Goal: Task Accomplishment & Management: Manage account settings

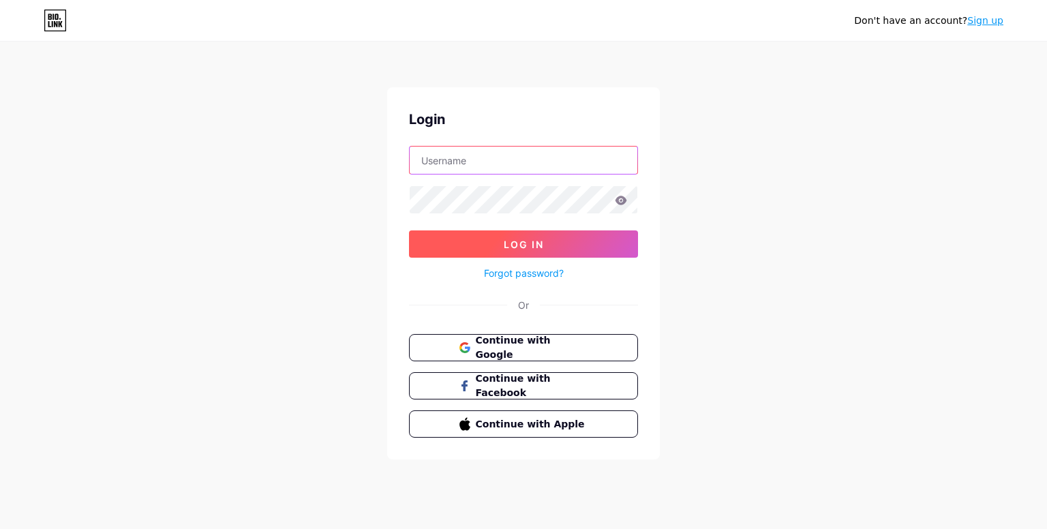
type input "[EMAIL_ADDRESS][DOMAIN_NAME]"
click at [572, 243] on button "Log In" at bounding box center [523, 243] width 229 height 27
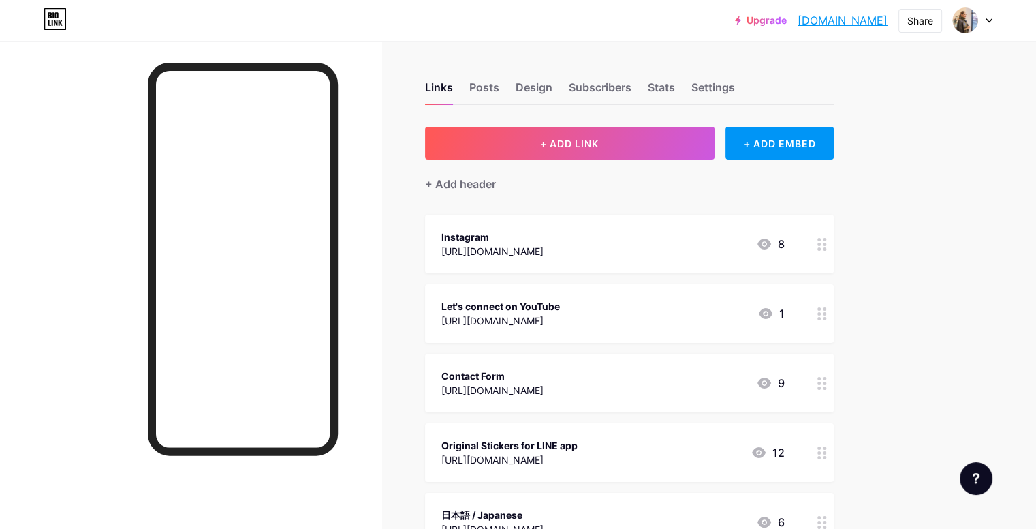
scroll to position [262, 0]
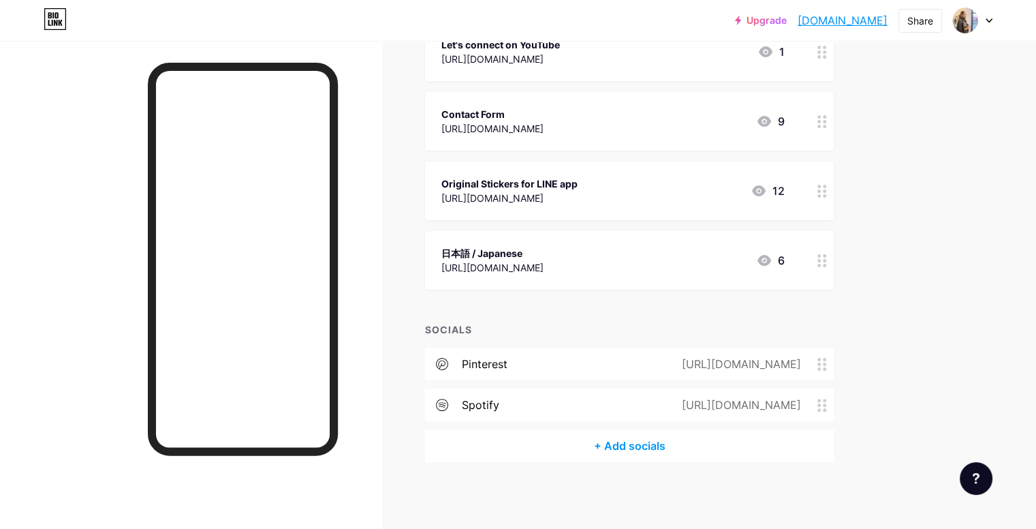
click at [834, 399] on span at bounding box center [826, 405] width 16 height 13
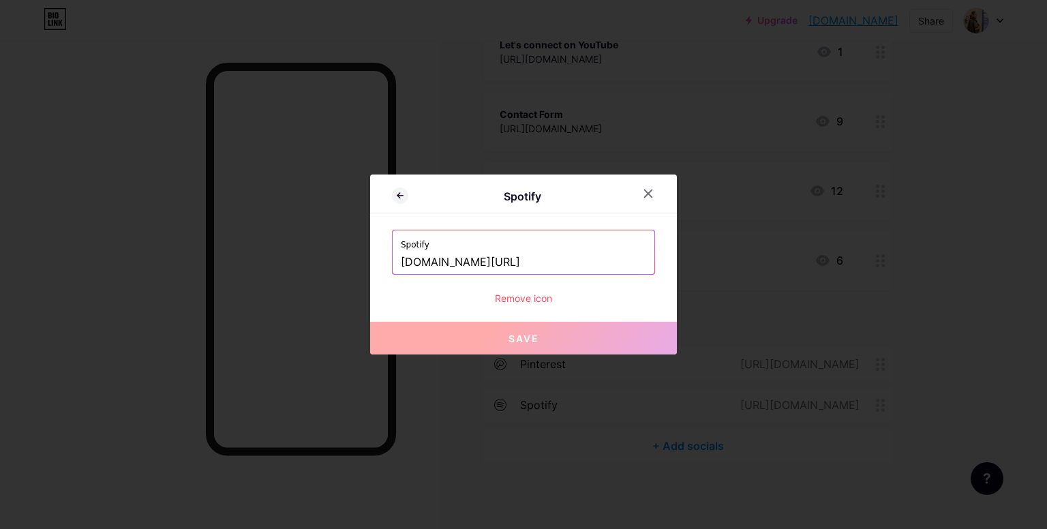
click at [521, 300] on div "Remove icon" at bounding box center [523, 298] width 263 height 14
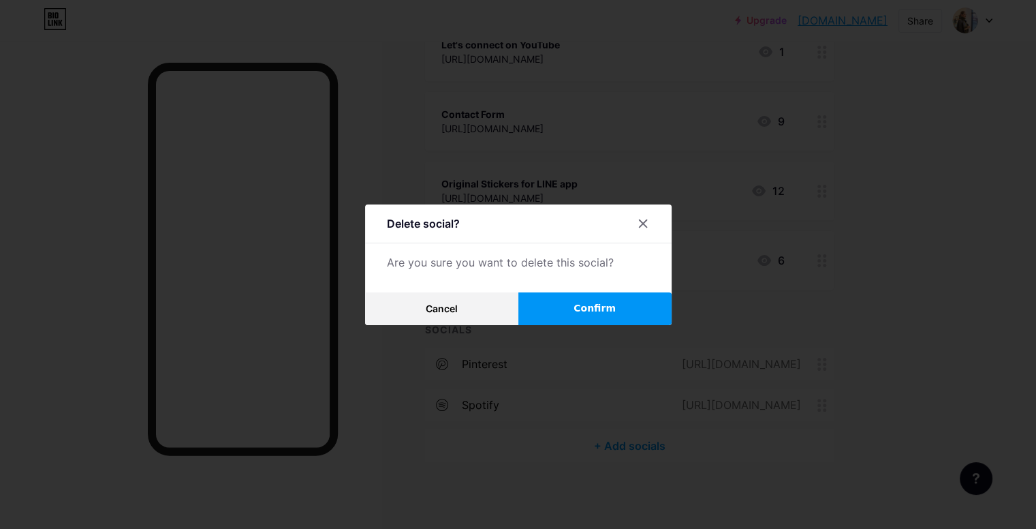
click at [553, 306] on button "Confirm" at bounding box center [594, 308] width 153 height 33
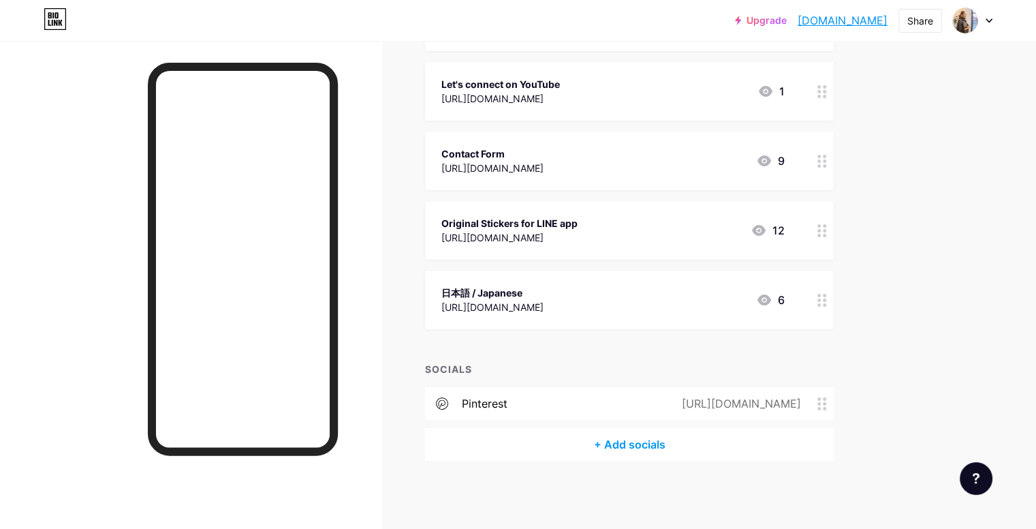
scroll to position [221, 0]
click at [827, 405] on icon at bounding box center [823, 405] width 10 height 13
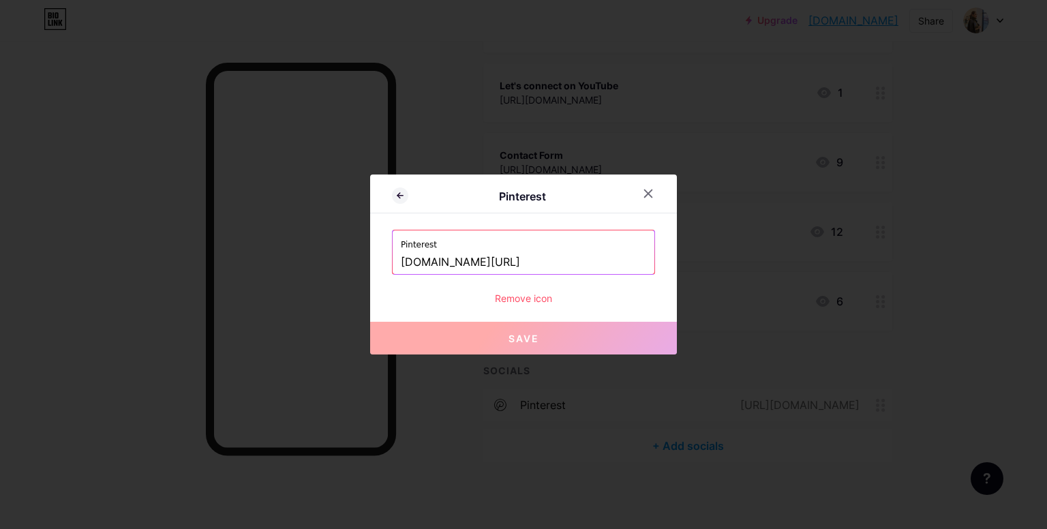
click at [526, 296] on div "Remove icon" at bounding box center [523, 298] width 263 height 14
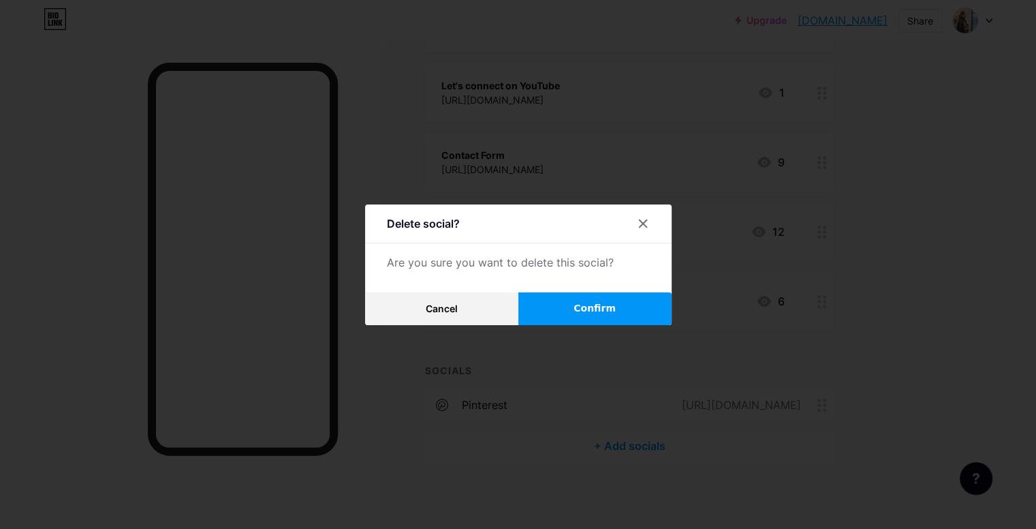
click at [546, 317] on button "Confirm" at bounding box center [594, 308] width 153 height 33
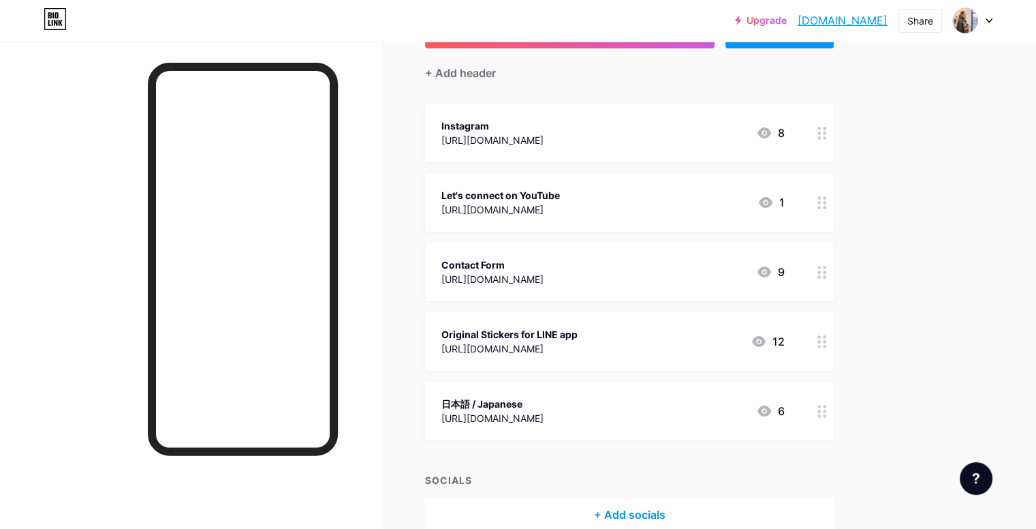
scroll to position [100, 0]
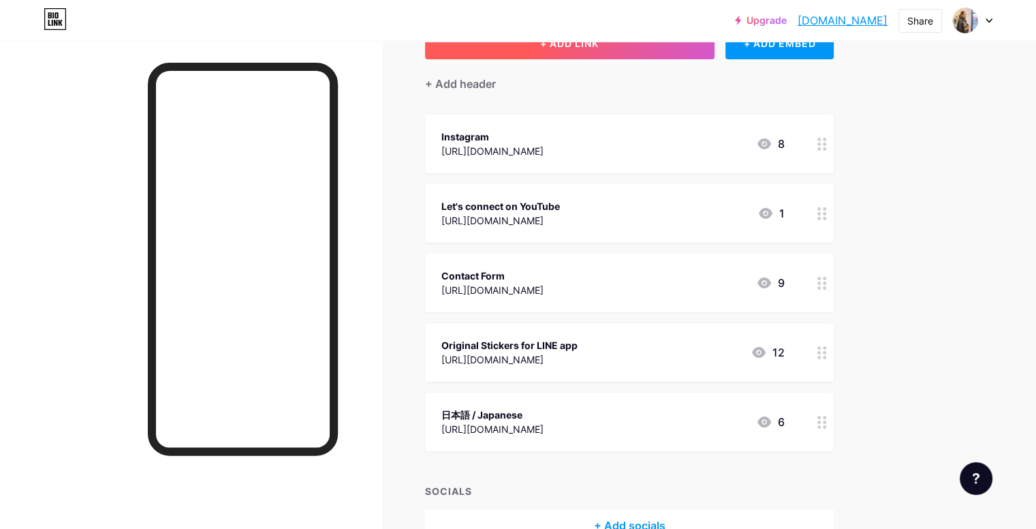
click at [714, 55] on button "+ ADD LINK" at bounding box center [570, 43] width 290 height 33
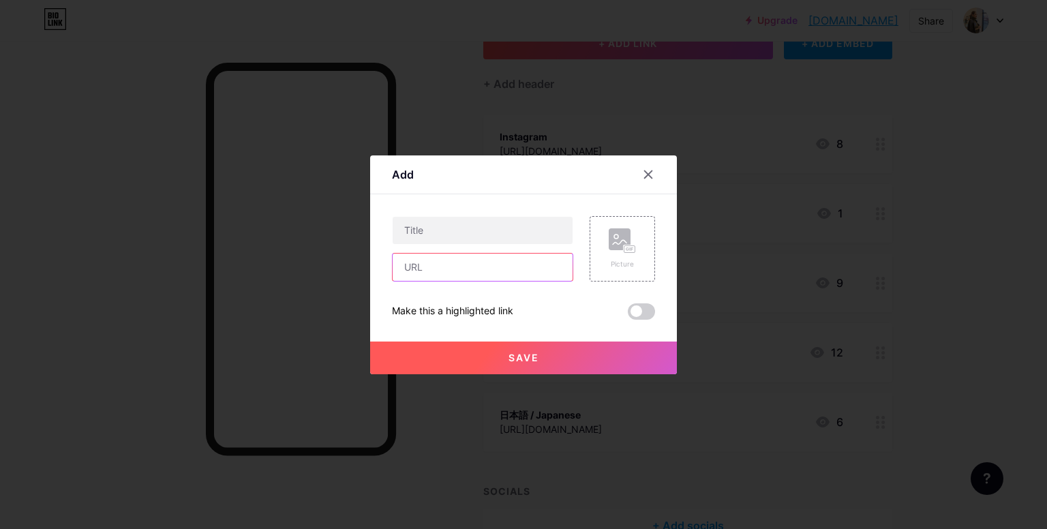
click at [493, 267] on input "text" at bounding box center [482, 266] width 180 height 27
paste input "[URL][DOMAIN_NAME]"
type input "[URL][DOMAIN_NAME]"
click at [471, 232] on input "text" at bounding box center [482, 230] width 180 height 27
type input "Pinterest"
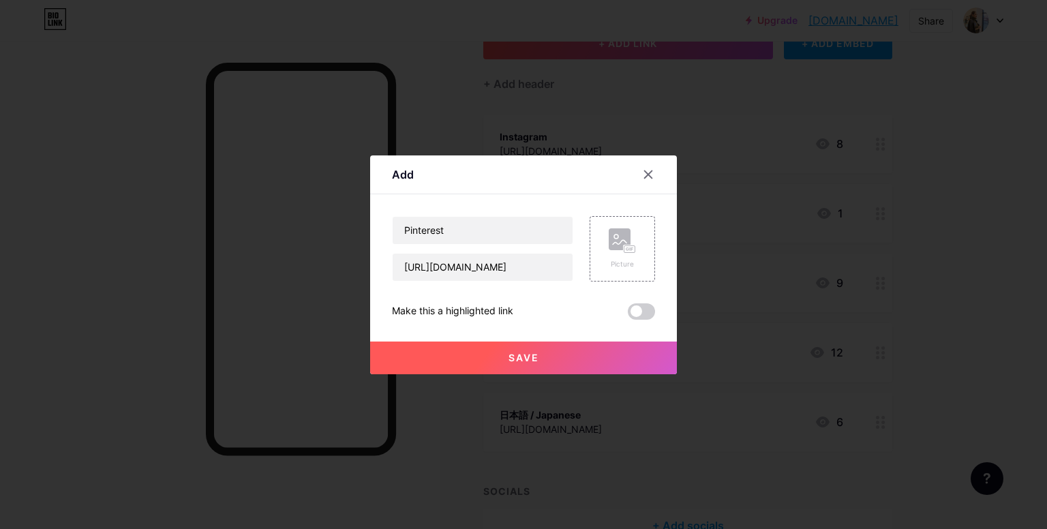
click at [545, 351] on button "Save" at bounding box center [523, 357] width 307 height 33
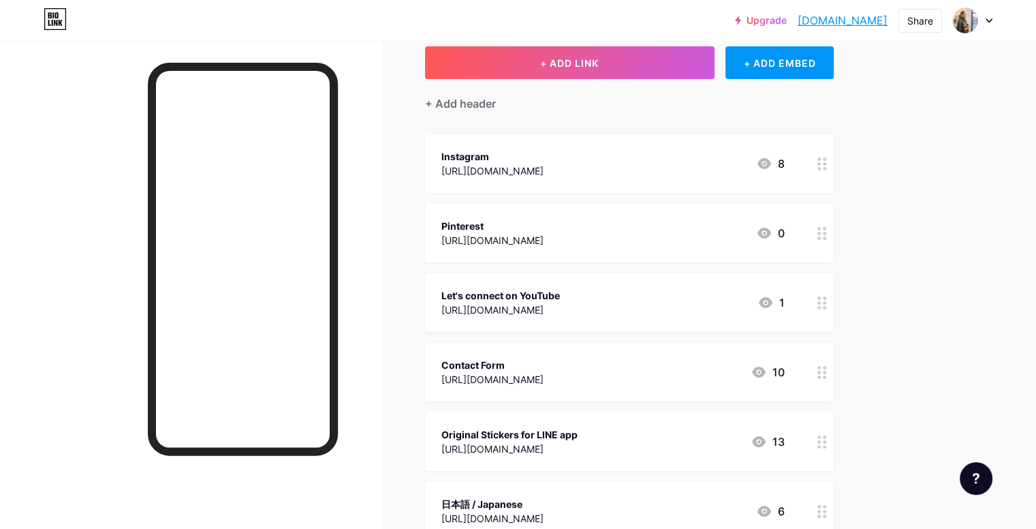
scroll to position [0, 0]
